Goal: Complete application form

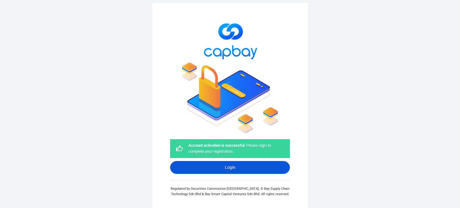
drag, startPoint x: 0, startPoint y: 0, endPoint x: 272, endPoint y: 170, distance: 320.4
click at [272, 170] on link "Login" at bounding box center [230, 167] width 120 height 13
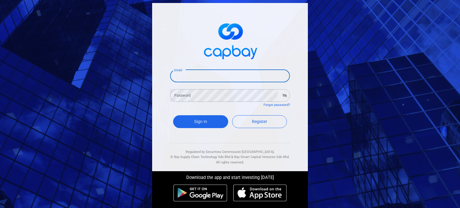
click at [226, 78] on input "Email" at bounding box center [230, 76] width 120 height 13
type input "[PERSON_NAME][EMAIL_ADDRESS][PERSON_NAME][DOMAIN_NAME]"
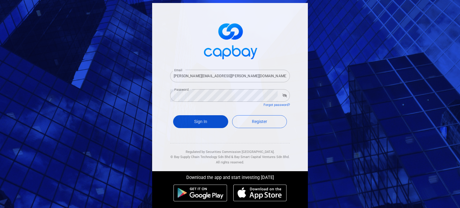
click at [215, 120] on button "Sign In" at bounding box center [200, 121] width 55 height 13
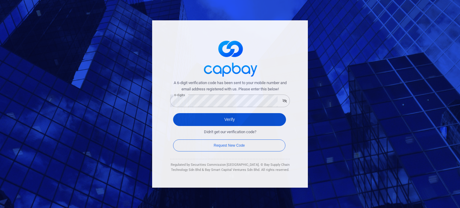
click at [192, 123] on button "Verify" at bounding box center [229, 119] width 113 height 13
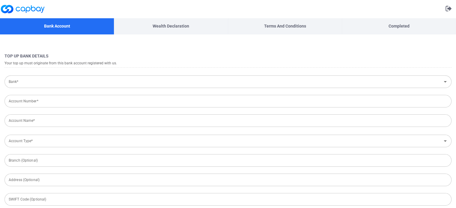
type input "[GEOGRAPHIC_DATA]"
click at [118, 81] on input "Bank*" at bounding box center [222, 81] width 433 height 11
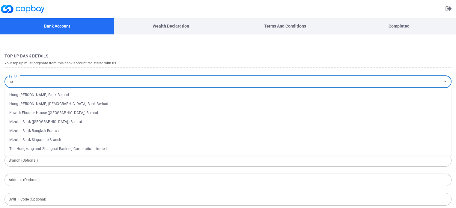
click at [83, 91] on li "Hong [PERSON_NAME] Bank Berhad" at bounding box center [227, 94] width 447 height 9
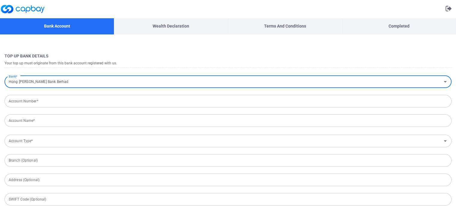
type input "Hong [PERSON_NAME] Bank Berhad"
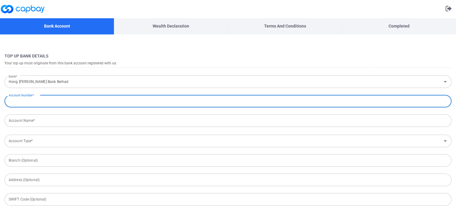
click at [90, 105] on input "Account Number*" at bounding box center [227, 101] width 447 height 13
paste input "193-50-08071-9"
type input "193-50-08071-9"
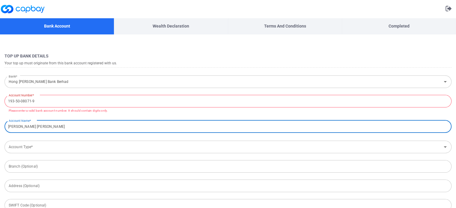
type input "[PERSON_NAME] [PERSON_NAME]"
click at [72, 103] on input "193-50-08071-9" at bounding box center [227, 101] width 447 height 13
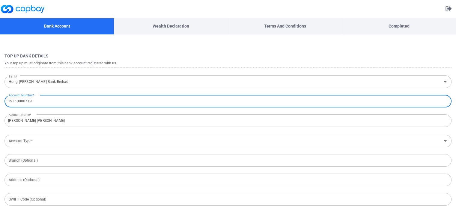
type input "19350080719"
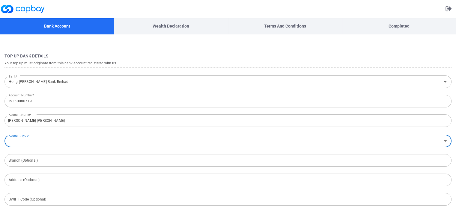
click at [50, 141] on input "Account Type*" at bounding box center [222, 141] width 433 height 11
click at [47, 161] on li "Savings Account" at bounding box center [227, 163] width 447 height 9
type input "Savings Account"
click at [47, 161] on input "text" at bounding box center [227, 160] width 447 height 13
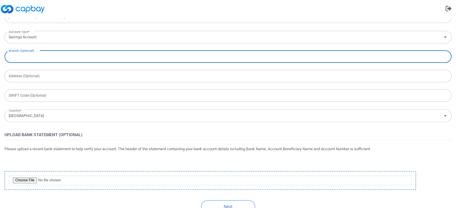
scroll to position [117, 0]
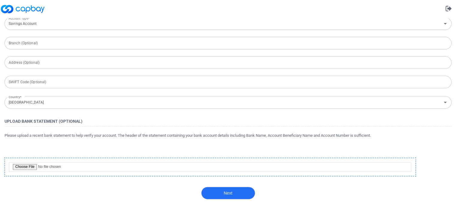
click at [235, 198] on button "Next" at bounding box center [228, 193] width 54 height 13
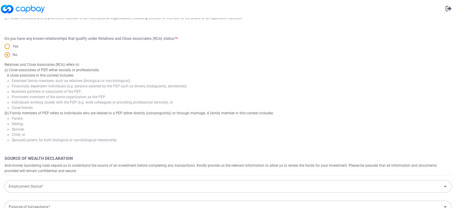
scroll to position [0, 0]
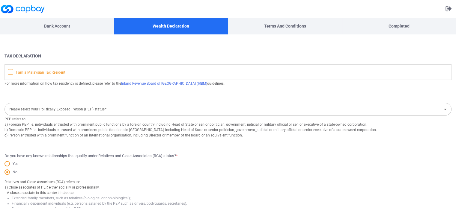
click at [12, 72] on icon at bounding box center [10, 71] width 5 height 5
click at [0, 0] on input "I am a Malaysian Tax Resident" at bounding box center [0, 0] width 0 height 0
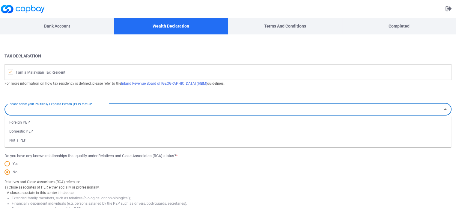
click at [88, 108] on div "Please select your Politically Exposed Person (PEP) status* Please select your …" at bounding box center [227, 108] width 447 height 13
click at [76, 140] on li "Not a PEP" at bounding box center [227, 140] width 447 height 9
type input "Not a PEP"
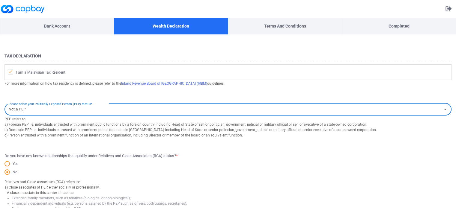
click at [62, 111] on input "Not a PEP" at bounding box center [222, 109] width 433 height 11
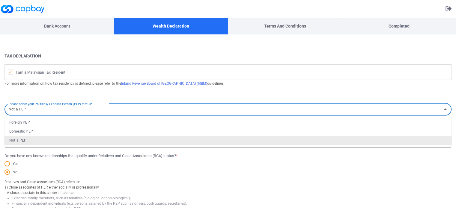
click at [62, 111] on input "Not a PEP" at bounding box center [222, 109] width 433 height 11
click at [115, 94] on div "For more information on how tax residency is defined, please refer to the Inlan…" at bounding box center [227, 87] width 447 height 15
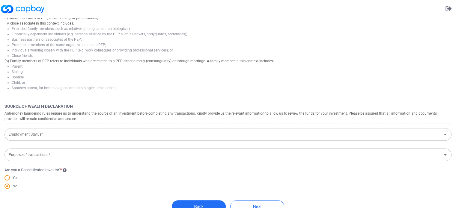
scroll to position [180, 0]
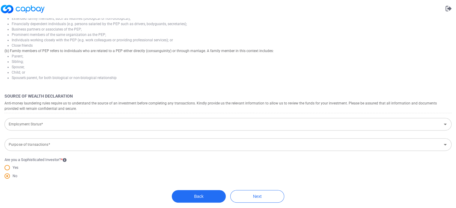
click at [72, 122] on input "Employment Status*" at bounding box center [222, 124] width 433 height 11
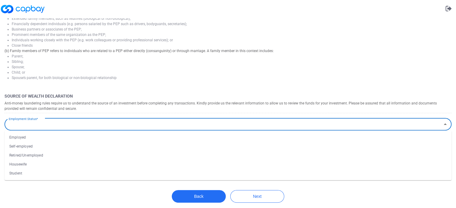
click at [69, 145] on li "Self-employed" at bounding box center [227, 146] width 447 height 9
type input "Self-employed"
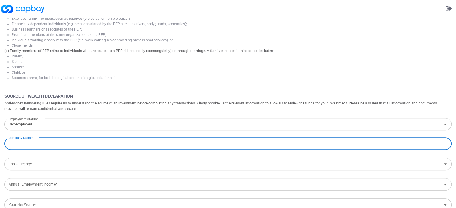
click at [69, 145] on input "text" at bounding box center [227, 144] width 447 height 13
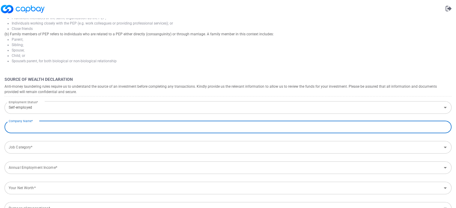
scroll to position [210, 0]
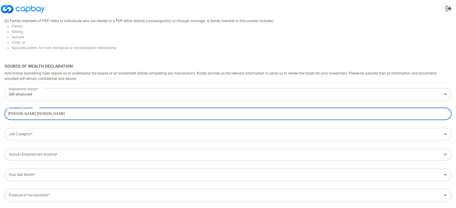
type input "[PERSON_NAME] [PERSON_NAME]"
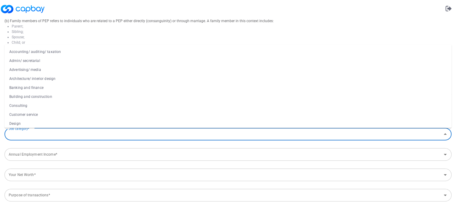
click at [68, 134] on input "Job Category*" at bounding box center [222, 134] width 433 height 11
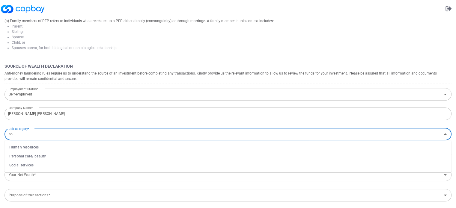
type input "s"
click at [52, 148] on li "Information technology" at bounding box center [227, 147] width 447 height 9
type input "Information technology"
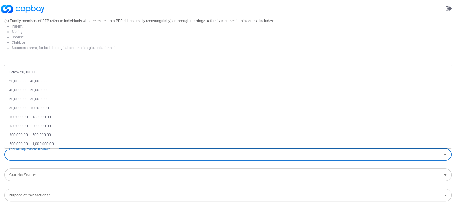
click at [50, 155] on input "Annual Employment Income*" at bounding box center [222, 154] width 433 height 11
click at [49, 108] on li "80,000.00 – 100,000.00" at bounding box center [227, 108] width 447 height 9
type input "80,000.00 – 100,000.00"
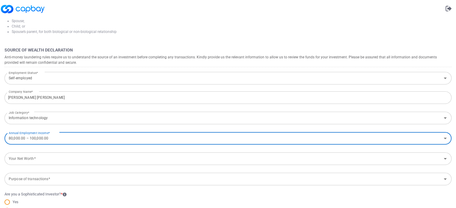
scroll to position [240, 0]
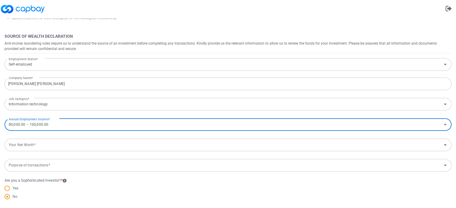
click at [60, 147] on input "Your Net Worth*" at bounding box center [222, 145] width 433 height 11
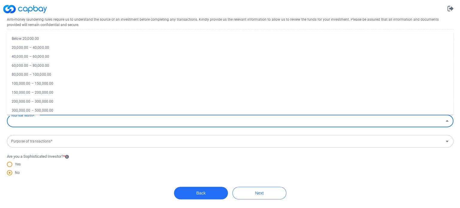
scroll to position [29, 0]
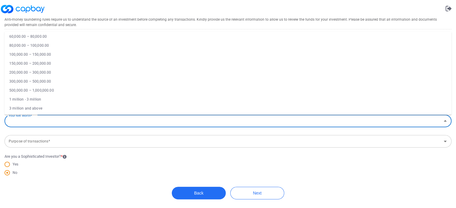
click at [55, 96] on li "1 million - 3 million" at bounding box center [227, 99] width 447 height 9
type input "1 million - 3 million"
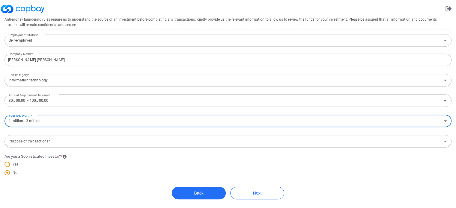
click at [72, 143] on input "Purpose of transactions*" at bounding box center [222, 141] width 433 height 11
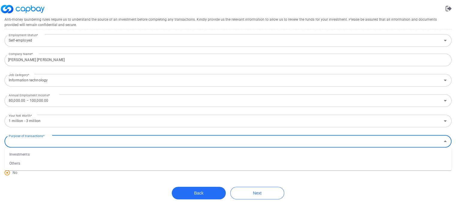
click at [67, 153] on li "Investments" at bounding box center [227, 154] width 447 height 9
type input "Investments"
click at [7, 165] on span at bounding box center [6, 164] width 5 height 5
click at [0, 0] on input "Yes" at bounding box center [0, 0] width 0 height 0
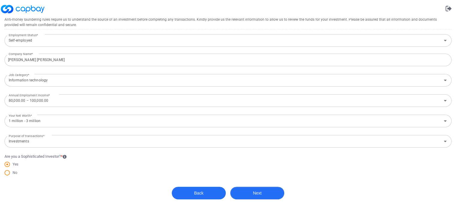
click at [249, 192] on button "Next" at bounding box center [257, 193] width 54 height 13
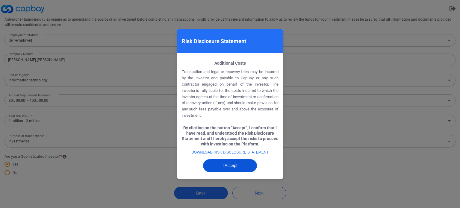
scroll to position [858, 0]
click at [236, 167] on button "I Accept" at bounding box center [230, 165] width 54 height 13
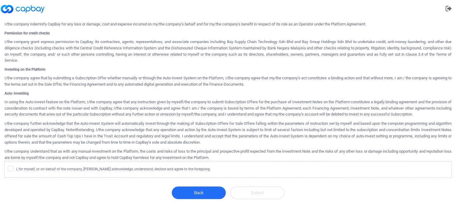
scroll to position [296, 0]
click at [11, 168] on icon at bounding box center [11, 168] width 4 height 3
click at [0, 0] on input "I, for myself, or on behalf of the company, [PERSON_NAME] acknowledge, understa…" at bounding box center [0, 0] width 0 height 0
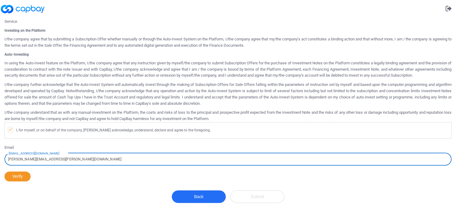
scroll to position [338, 0]
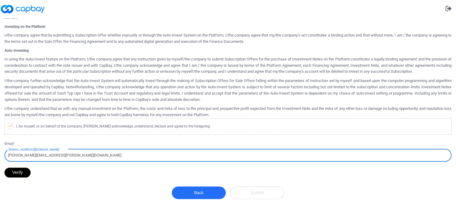
type input "[PERSON_NAME][EMAIL_ADDRESS][PERSON_NAME][DOMAIN_NAME]"
click at [27, 172] on button "Verify" at bounding box center [17, 173] width 26 height 10
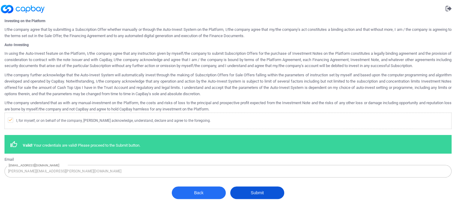
click at [265, 199] on button "Submit" at bounding box center [257, 193] width 54 height 13
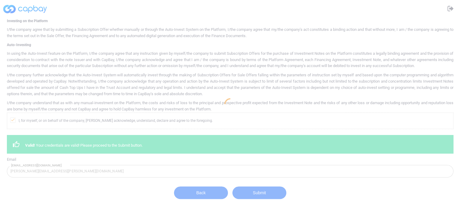
scroll to position [0, 0]
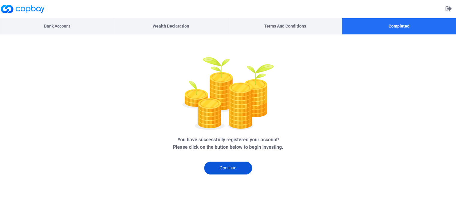
click at [235, 165] on button "Continue" at bounding box center [228, 168] width 48 height 13
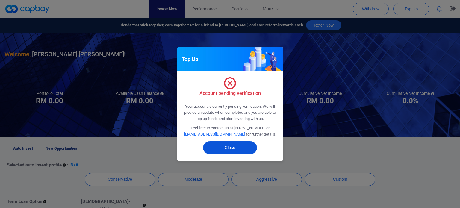
click at [237, 147] on button "Close" at bounding box center [230, 147] width 54 height 13
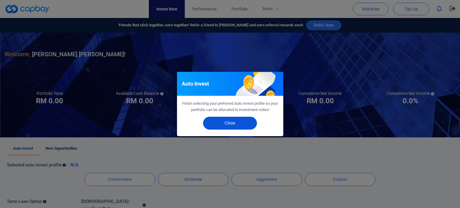
click at [238, 121] on button "Close" at bounding box center [230, 123] width 54 height 13
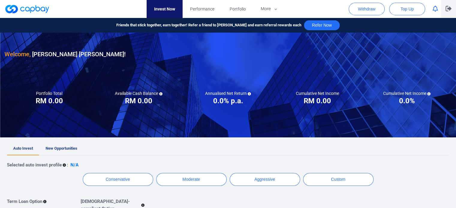
click at [448, 8] on icon "button" at bounding box center [448, 9] width 6 height 6
